Goal: Complete application form

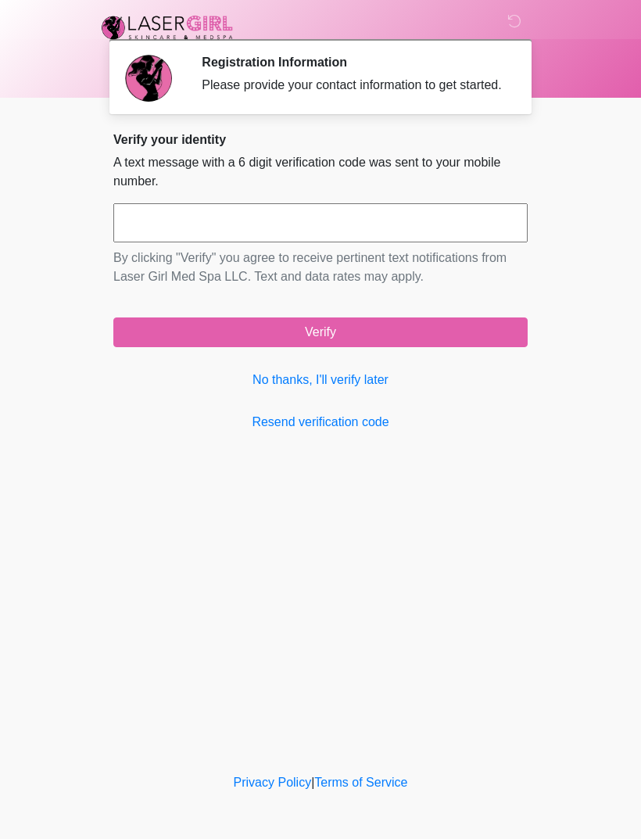
click at [387, 241] on input "text" at bounding box center [320, 222] width 414 height 39
type input "******"
click at [431, 347] on button "Verify" at bounding box center [320, 332] width 414 height 30
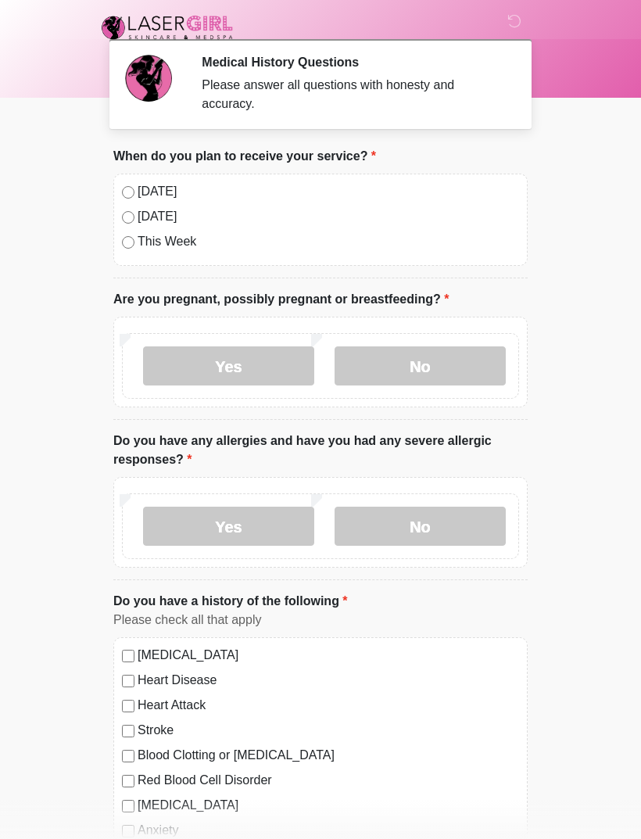
click at [139, 207] on label "[DATE]" at bounding box center [328, 216] width 381 height 19
click at [113, 189] on div "[DATE] [DATE] This Week" at bounding box center [320, 219] width 414 height 92
click at [376, 381] on label "No" at bounding box center [419, 365] width 171 height 39
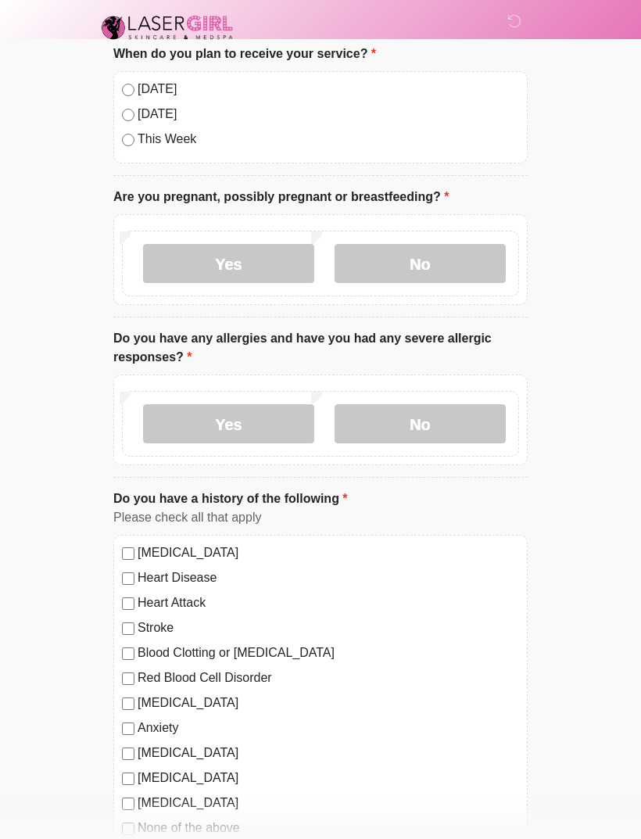
scroll to position [98, 0]
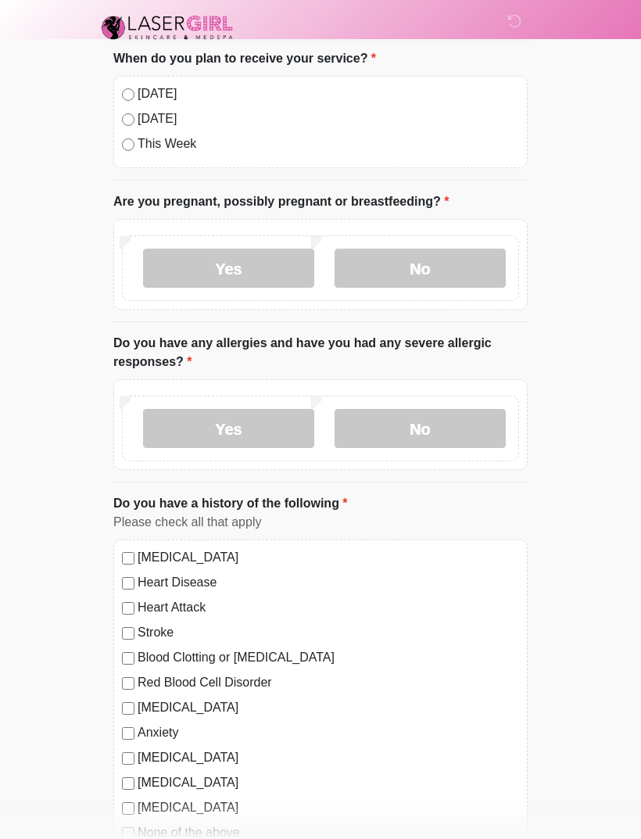
click at [385, 438] on label "No" at bounding box center [419, 428] width 171 height 39
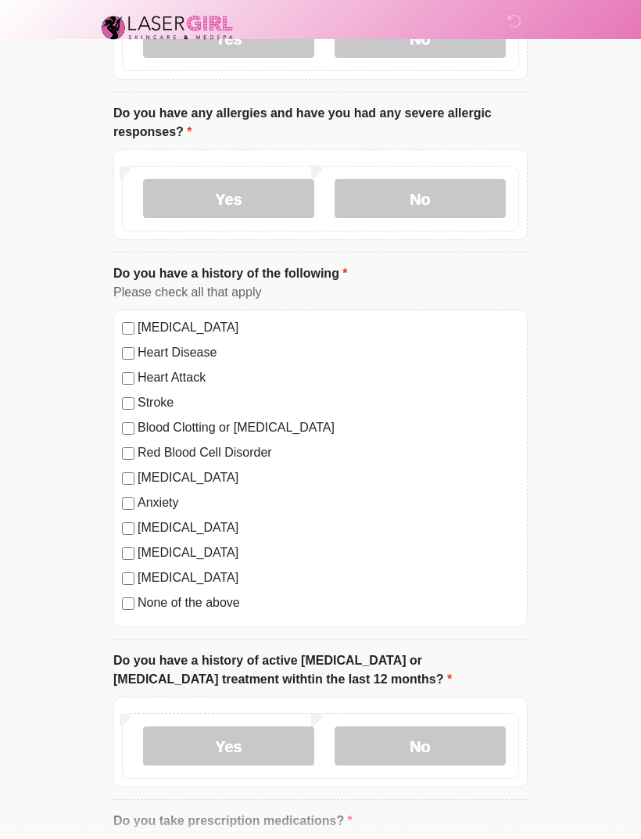
scroll to position [334, 0]
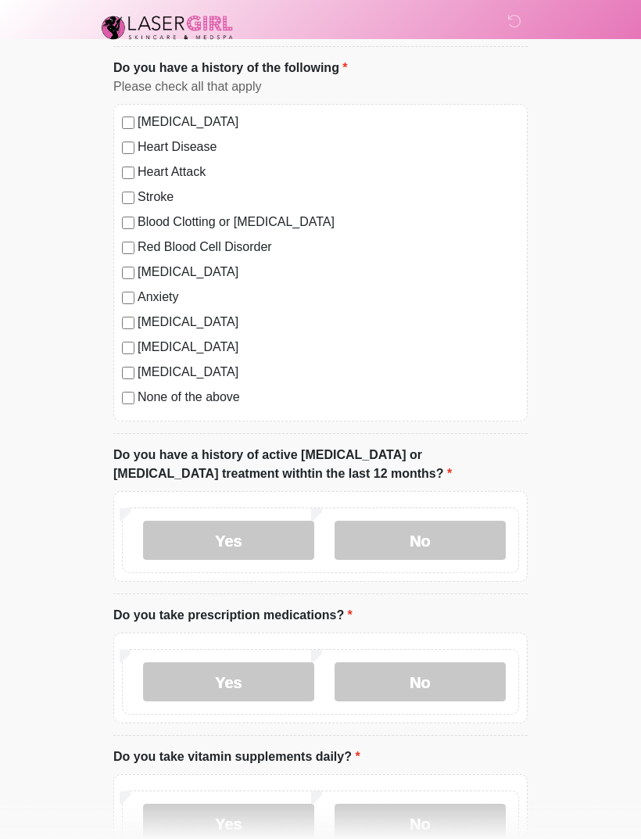
click at [389, 541] on label "No" at bounding box center [419, 539] width 171 height 39
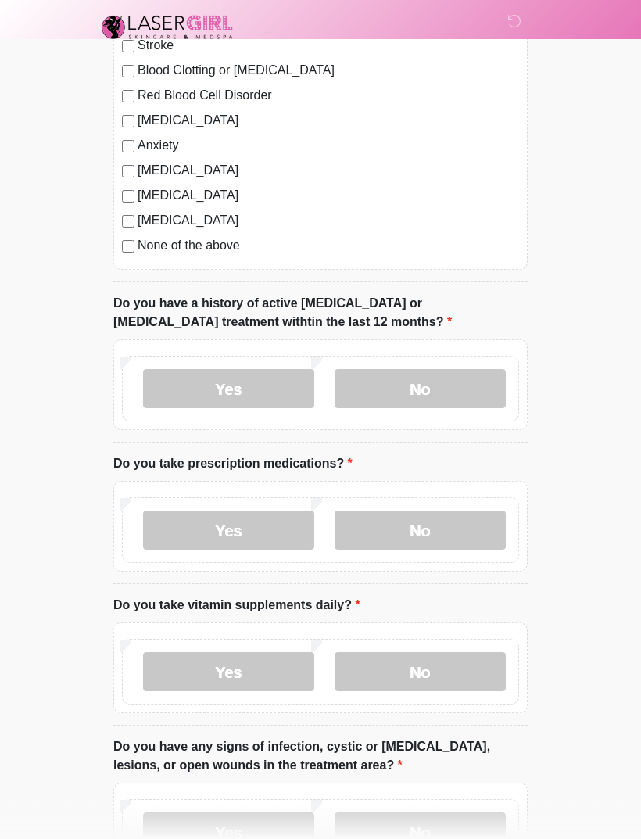
scroll to position [749, 0]
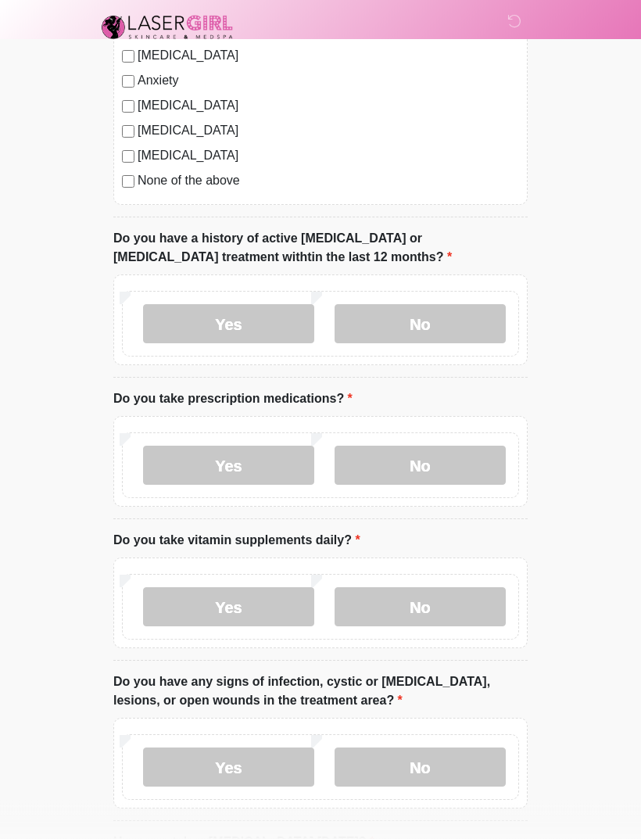
click at [361, 481] on label "No" at bounding box center [419, 465] width 171 height 39
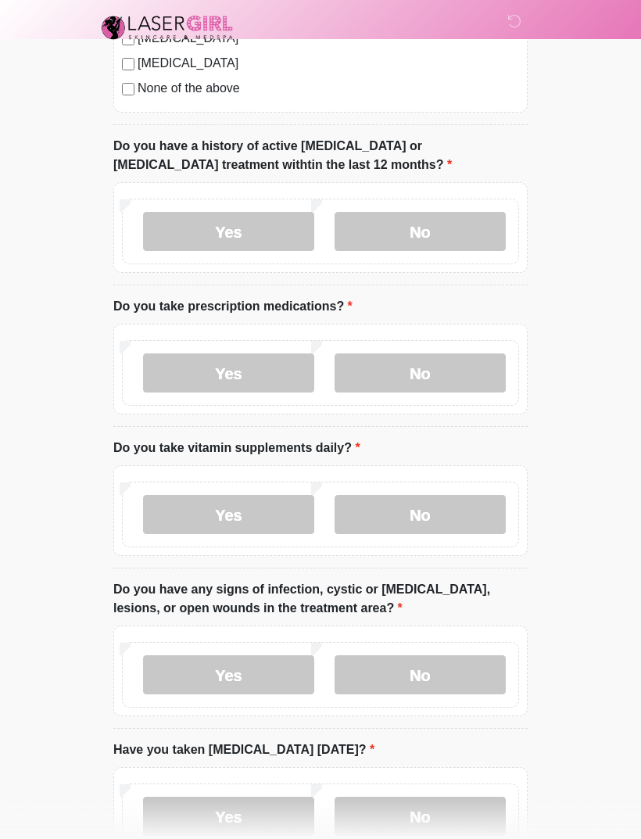
click at [349, 509] on label "No" at bounding box center [419, 514] width 171 height 39
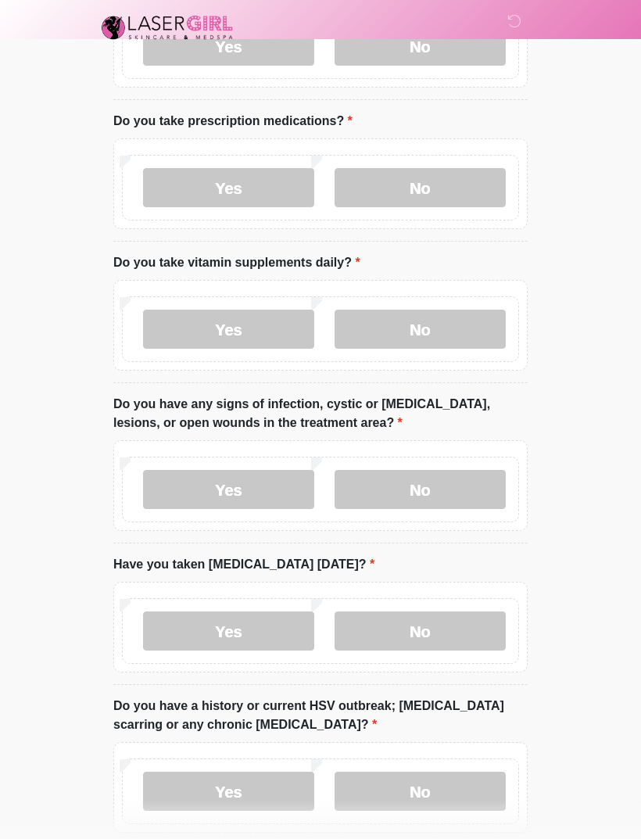
click at [372, 495] on label "No" at bounding box center [419, 489] width 171 height 39
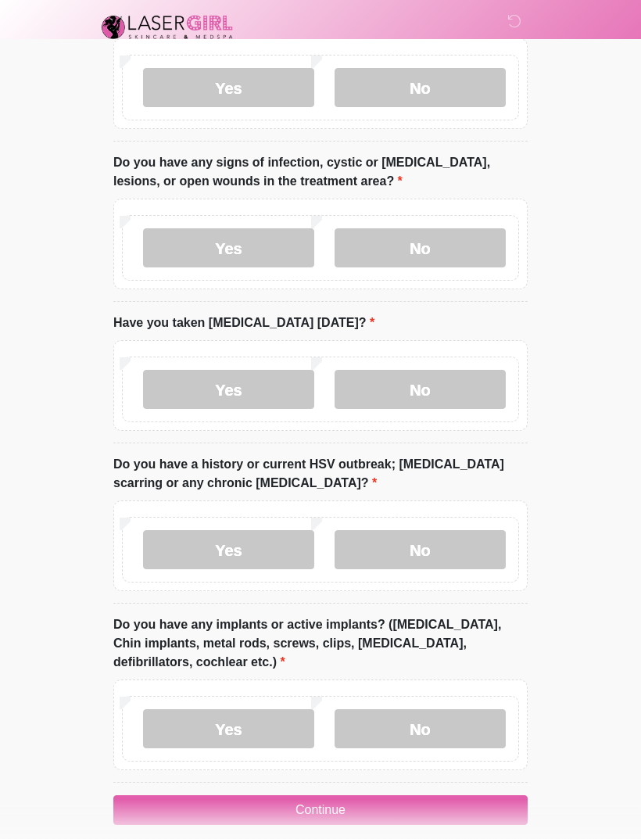
scroll to position [1285, 0]
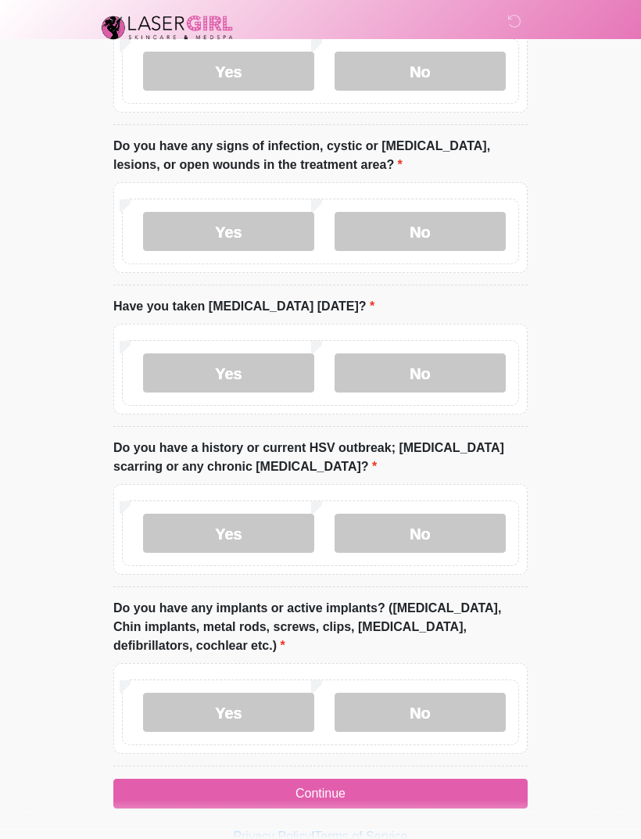
click at [365, 385] on label "No" at bounding box center [419, 372] width 171 height 39
click at [363, 514] on label "No" at bounding box center [419, 532] width 171 height 39
click at [391, 679] on div "Yes No" at bounding box center [320, 712] width 397 height 66
click at [377, 715] on label "No" at bounding box center [419, 711] width 171 height 39
click at [310, 778] on button "Continue" at bounding box center [320, 793] width 414 height 30
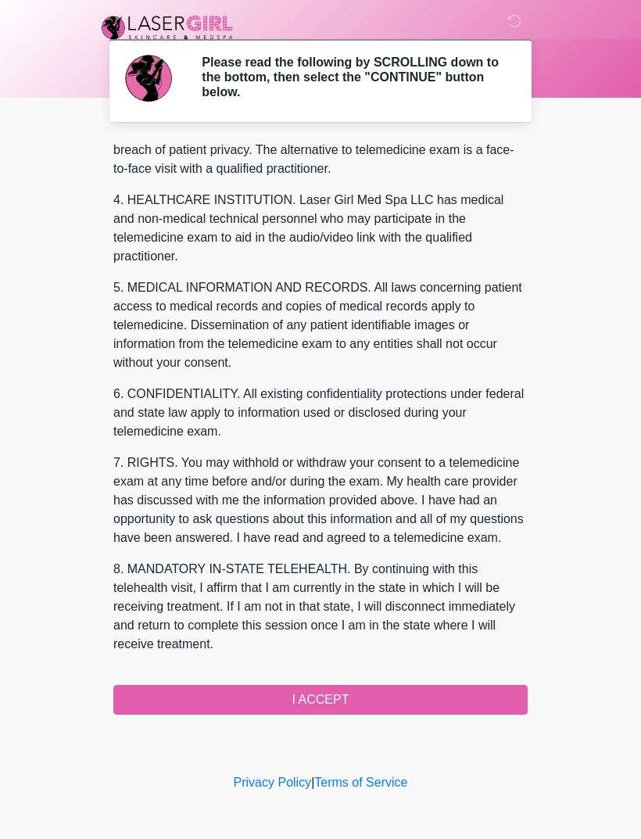
scroll to position [418, 0]
click at [447, 692] on button "I ACCEPT" at bounding box center [320, 700] width 414 height 30
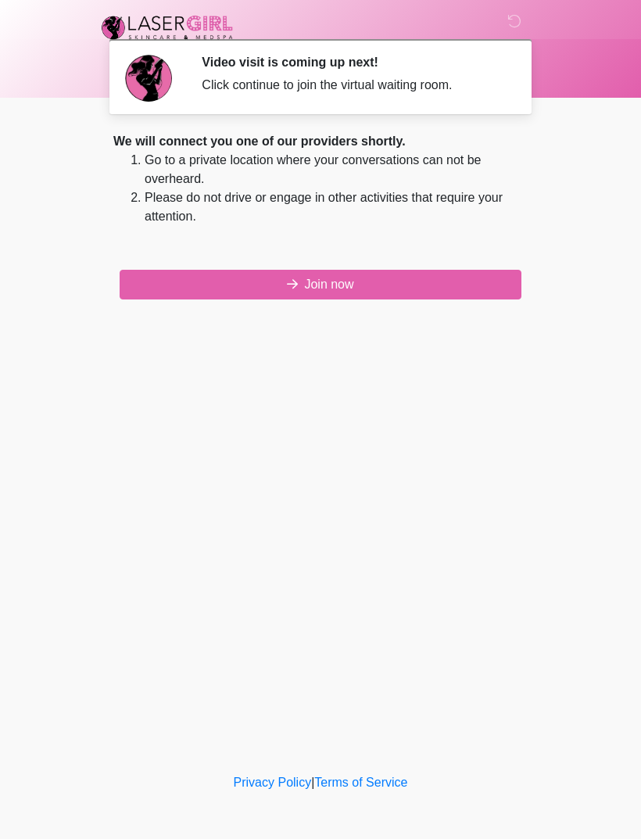
click at [488, 285] on button "Join now" at bounding box center [321, 285] width 402 height 30
